Goal: Task Accomplishment & Management: Complete application form

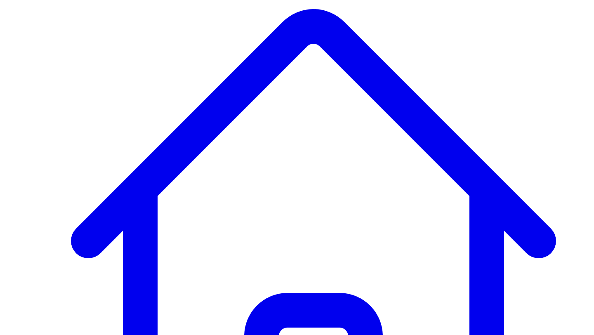
type input "******"
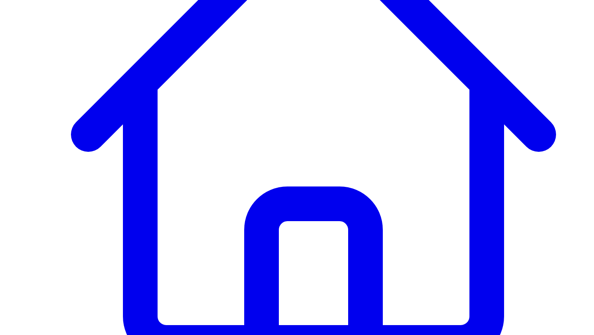
scroll to position [238, 0]
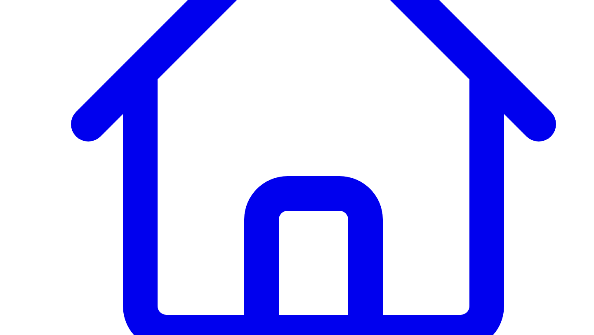
scroll to position [166, 0]
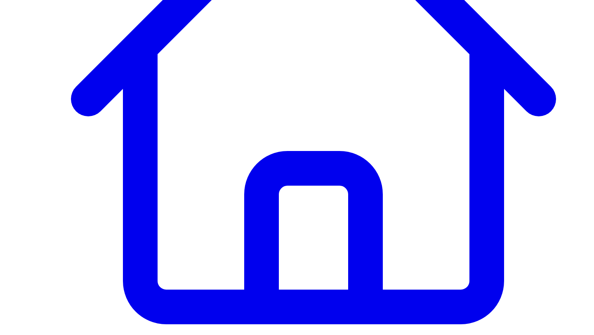
scroll to position [0, 0]
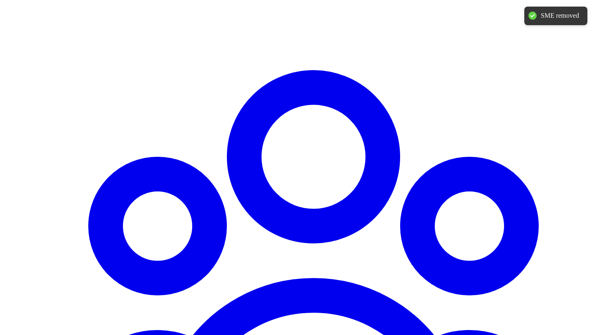
type input "******"
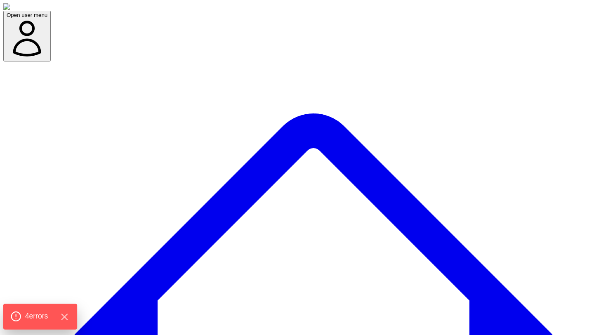
click at [47, 323] on div "4 error s" at bounding box center [40, 317] width 74 height 26
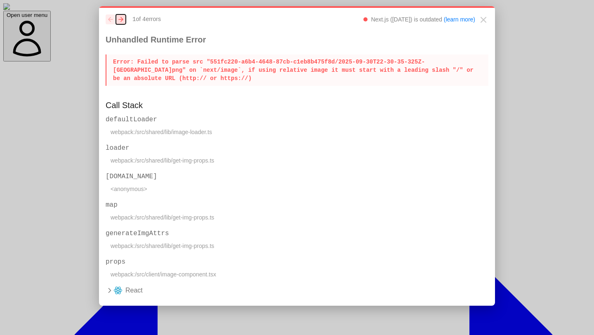
click at [120, 19] on icon "next" at bounding box center [120, 19] width 5 height 5
click at [107, 19] on button "previous" at bounding box center [111, 19] width 10 height 10
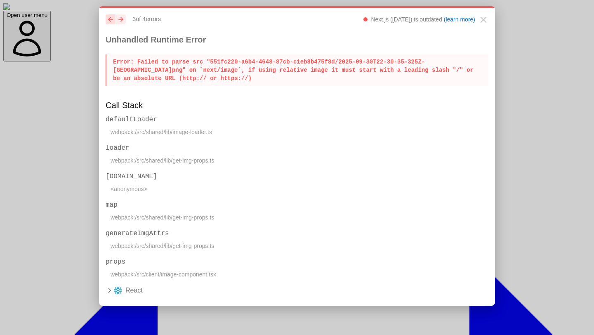
click at [107, 19] on button "previous" at bounding box center [111, 19] width 10 height 10
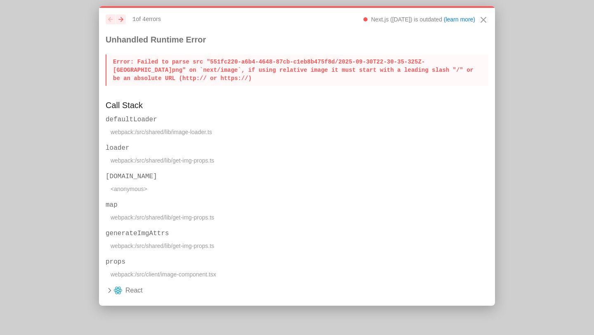
click at [483, 22] on icon "Close" at bounding box center [484, 20] width 10 height 10
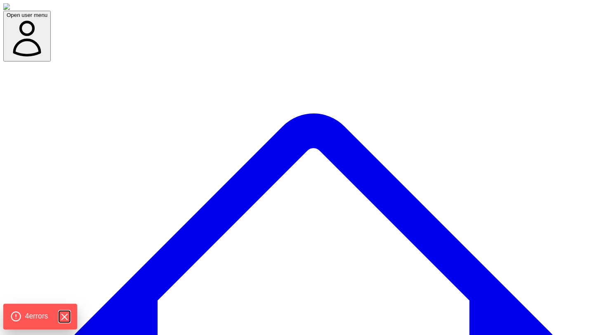
click at [68, 314] on icon "Hide Errors" at bounding box center [64, 316] width 11 height 11
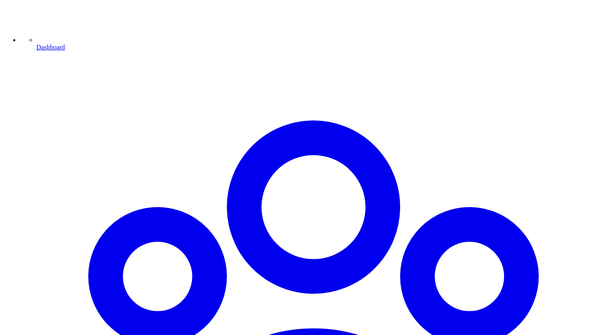
scroll to position [661, 0]
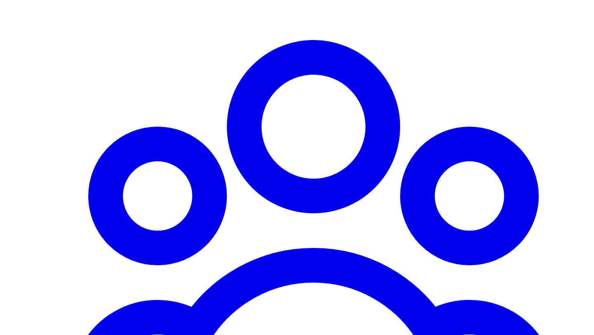
type input "******"
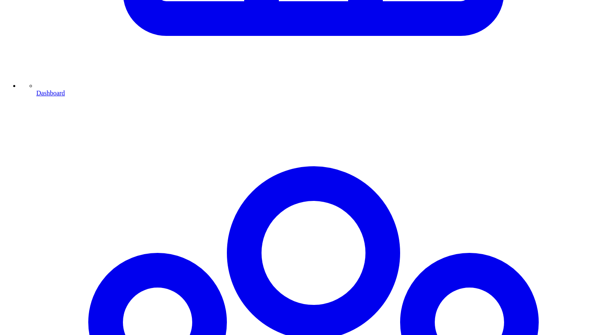
scroll to position [691, 0]
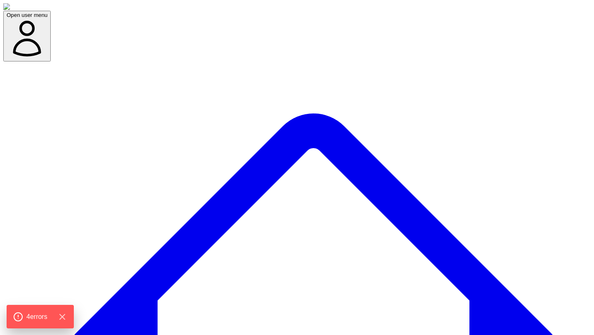
click at [70, 318] on icon "Hide Errors" at bounding box center [64, 316] width 11 height 11
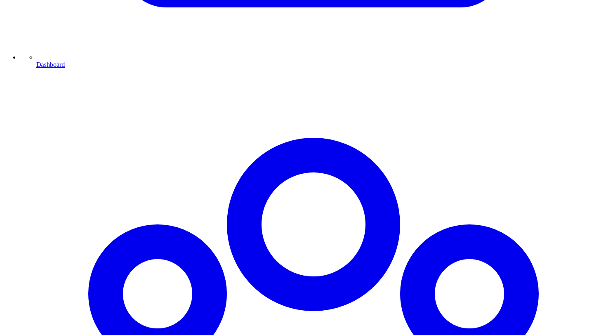
scroll to position [691, 0]
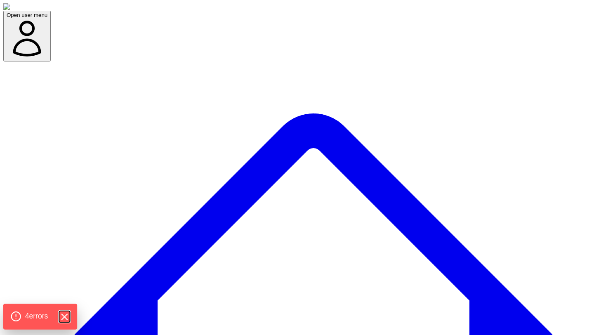
click at [68, 314] on icon "Hide Errors" at bounding box center [64, 316] width 11 height 11
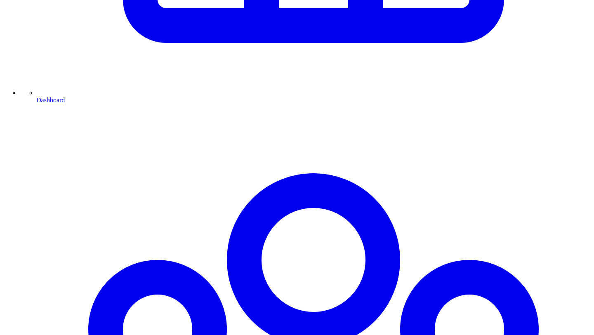
scroll to position [691, 0]
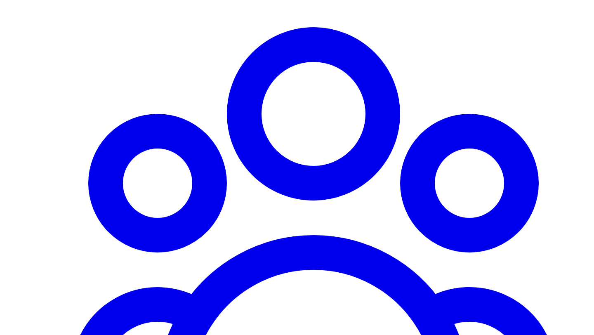
scroll to position [691, 0]
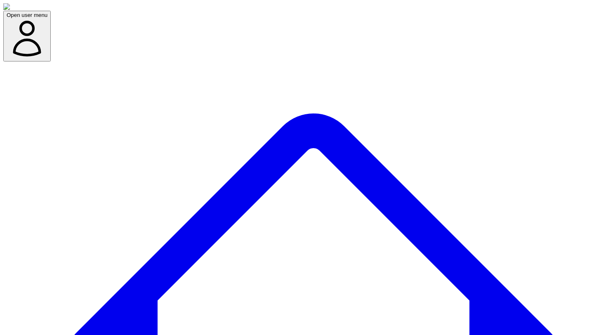
scroll to position [0, 0]
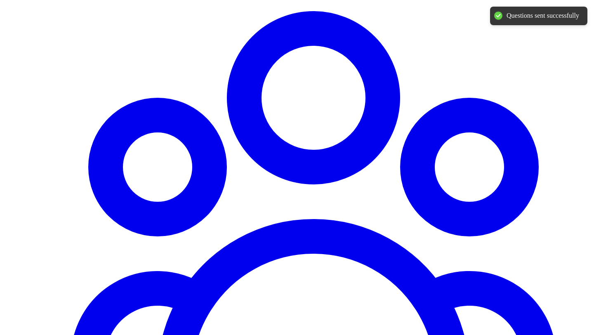
scroll to position [691, 0]
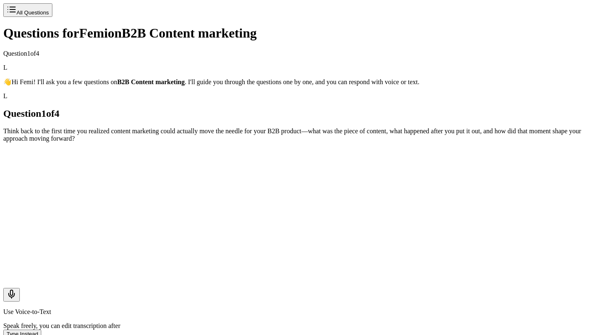
click at [20, 288] on button "Use Voice-to-Text" at bounding box center [11, 295] width 17 height 14
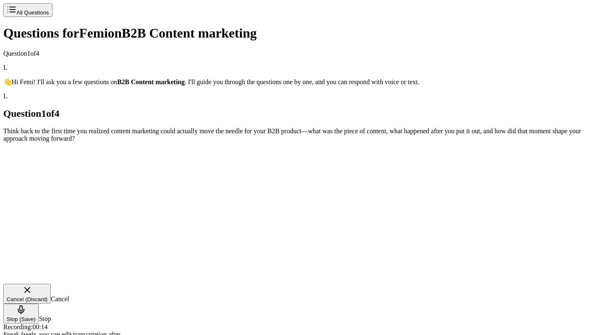
click at [273, 284] on div "Cancel (Discard) Cancel Stop (Save) Stop Recording: 00:14 Speak freely, you can…" at bounding box center [297, 311] width 588 height 54
click at [32, 285] on icon "Cancel Recording - Discard Audio" at bounding box center [27, 290] width 10 height 10
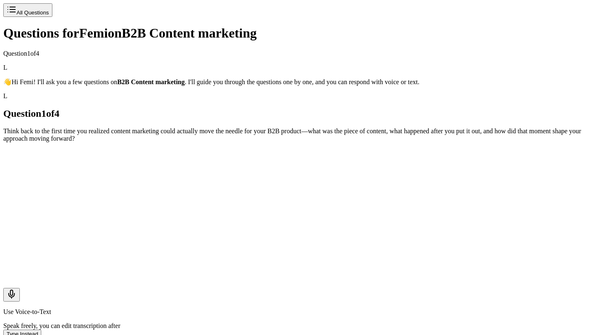
click at [13, 290] on icon "Use Voice-to-Text" at bounding box center [11, 292] width 2 height 5
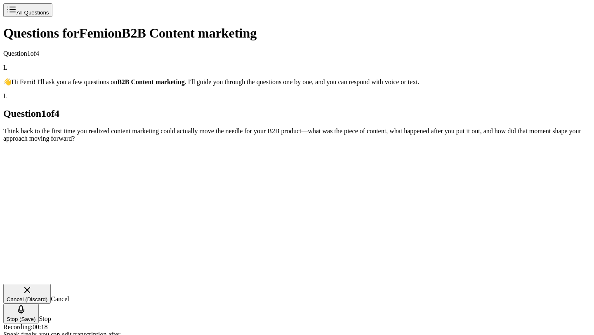
click at [22, 306] on icon "Stop Recording - Save Audio" at bounding box center [21, 308] width 2 height 5
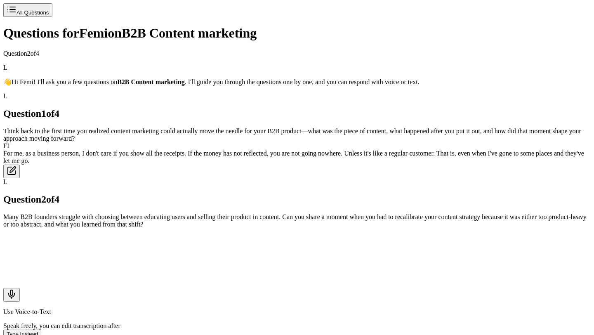
click at [45, 16] on span "All Questions" at bounding box center [33, 12] width 33 height 6
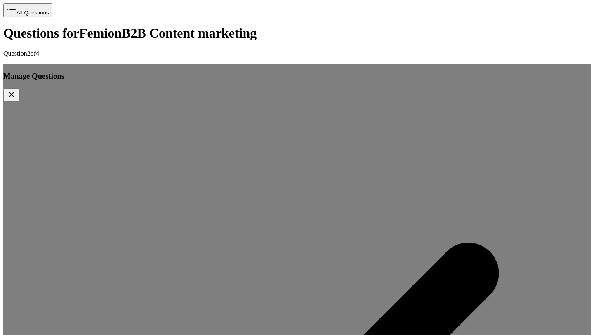
click at [17, 90] on icon "Close questions modal" at bounding box center [12, 95] width 10 height 10
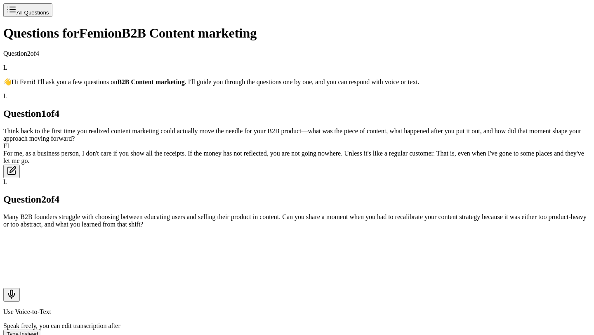
scroll to position [33, 0]
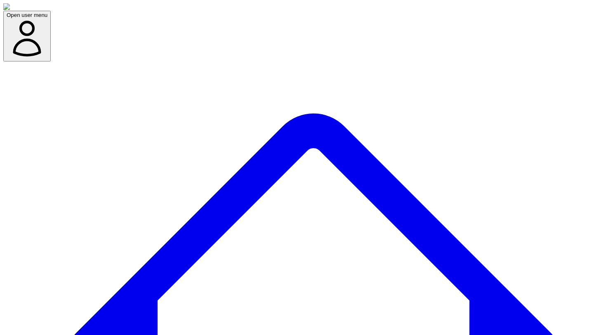
type textarea "*"
